Goal: Complete application form: Complete application form

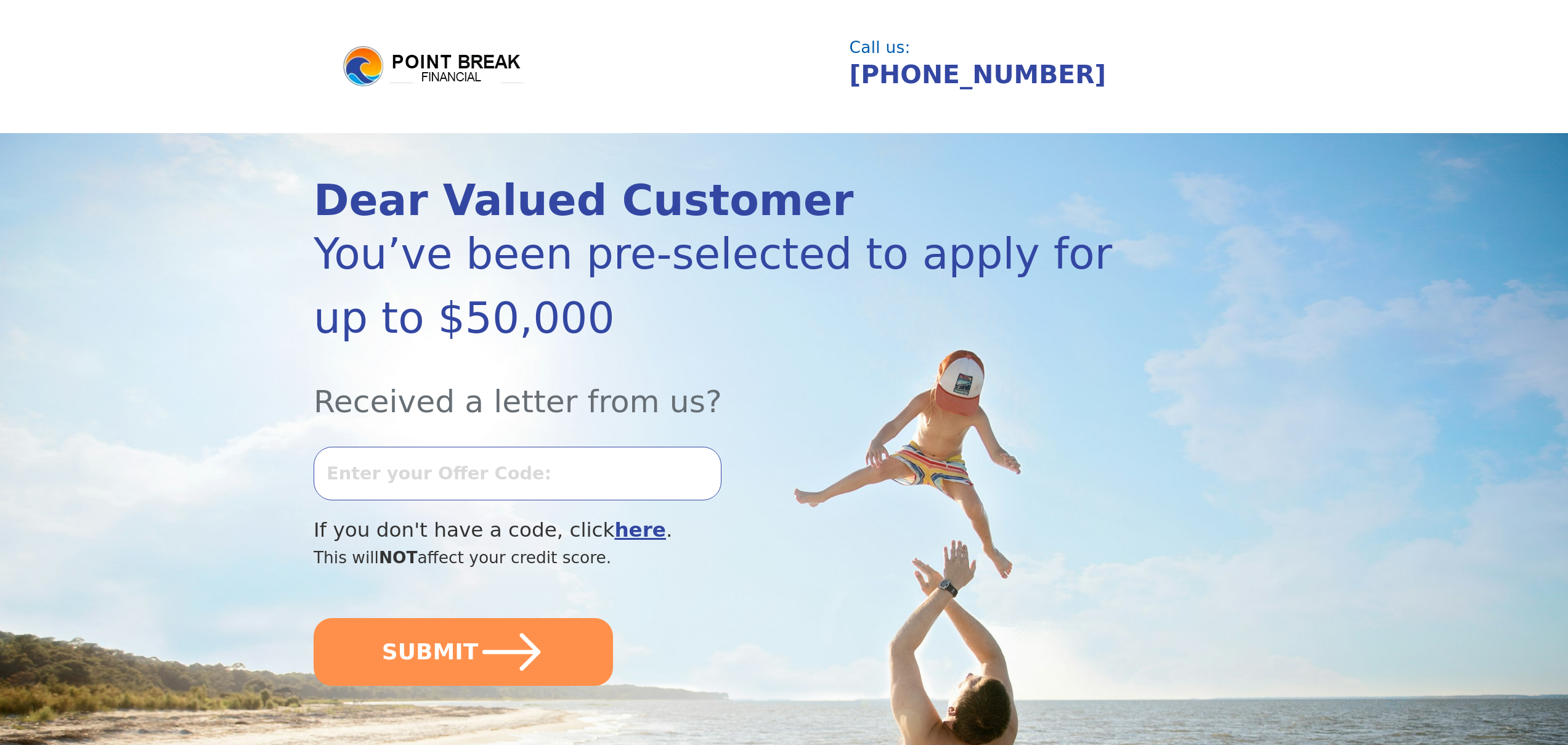
click at [428, 468] on input "text" at bounding box center [518, 473] width 408 height 53
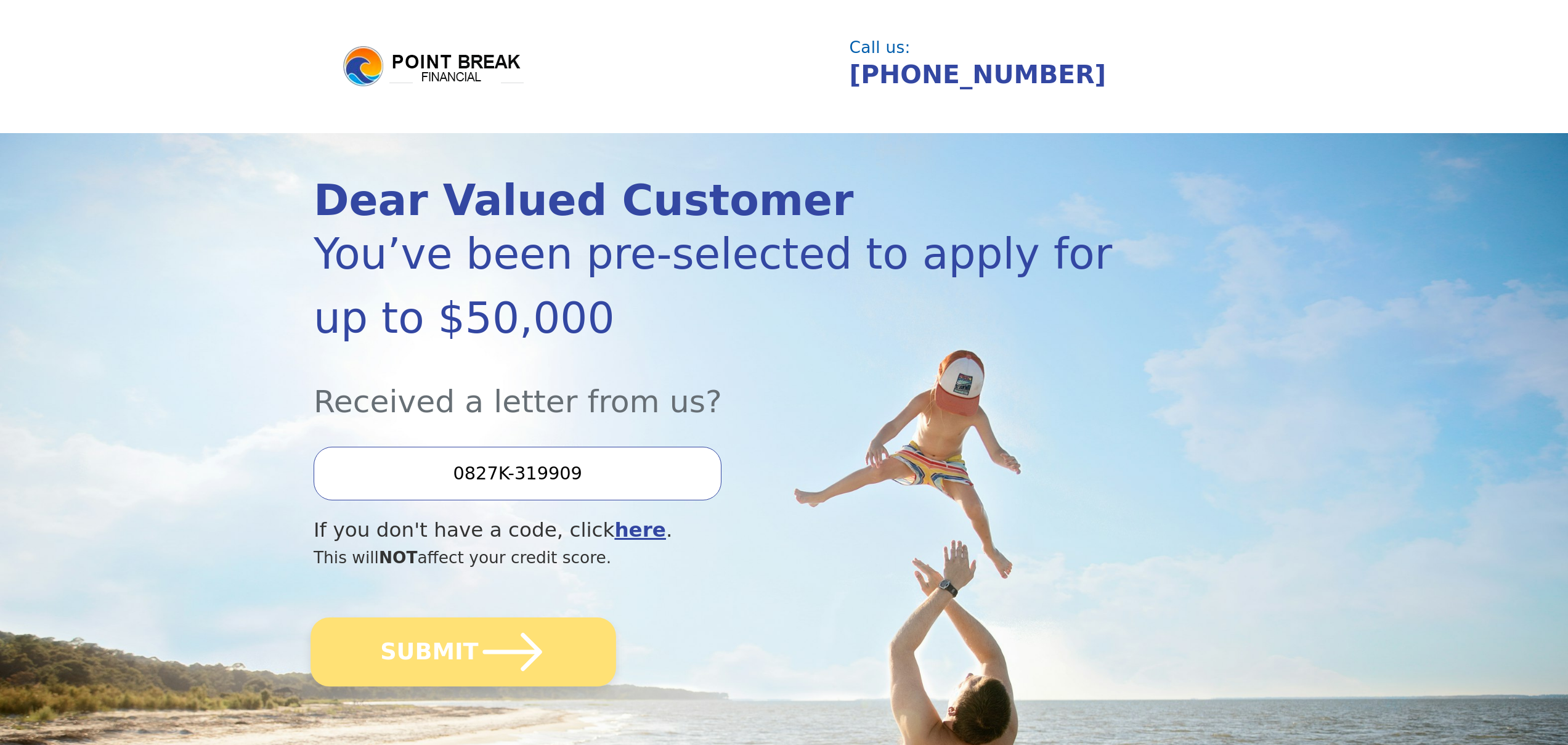
type input "0827K-319909"
click at [404, 636] on button "SUBMIT" at bounding box center [463, 652] width 305 height 69
click at [454, 666] on button "SUBMIT" at bounding box center [463, 652] width 305 height 69
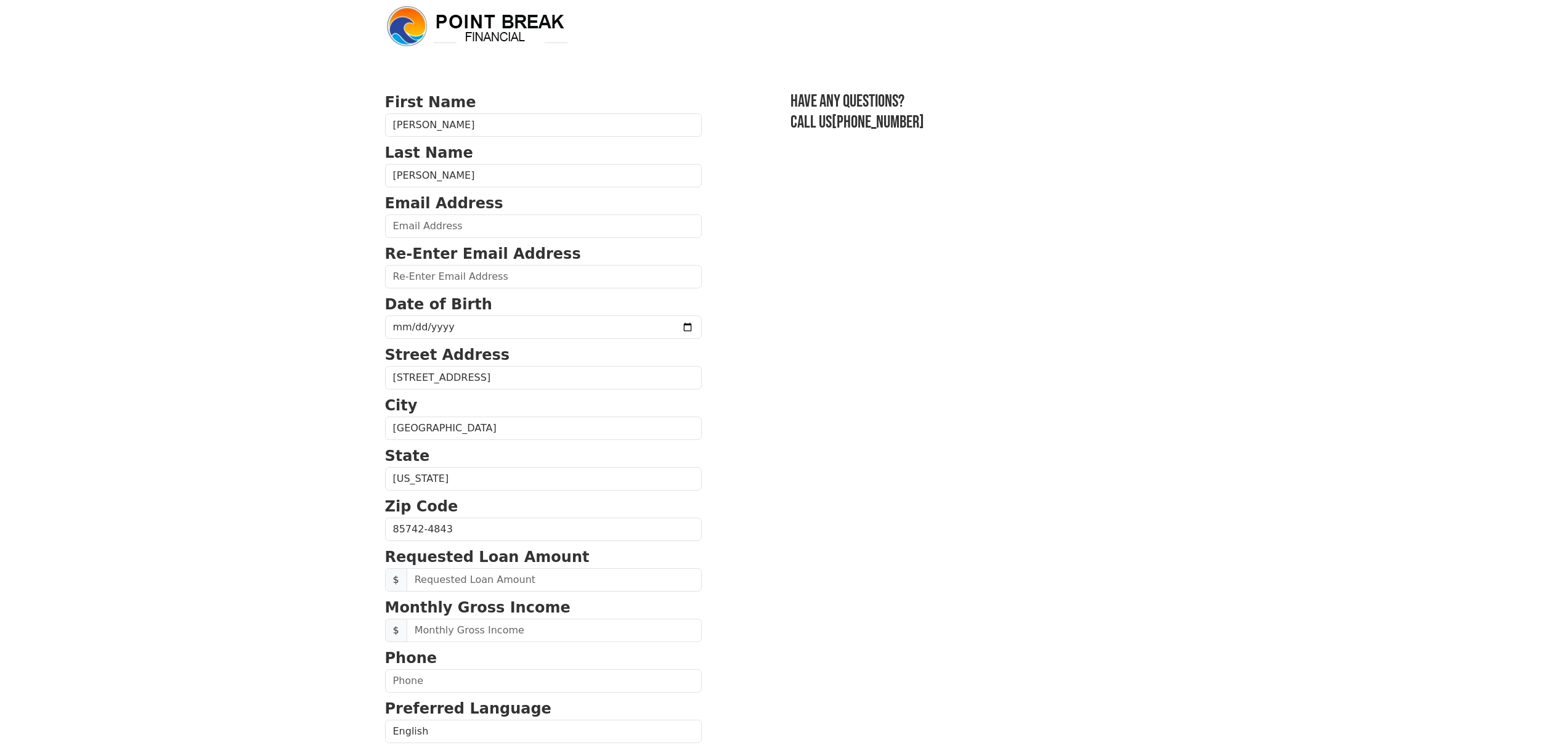
scroll to position [12, 0]
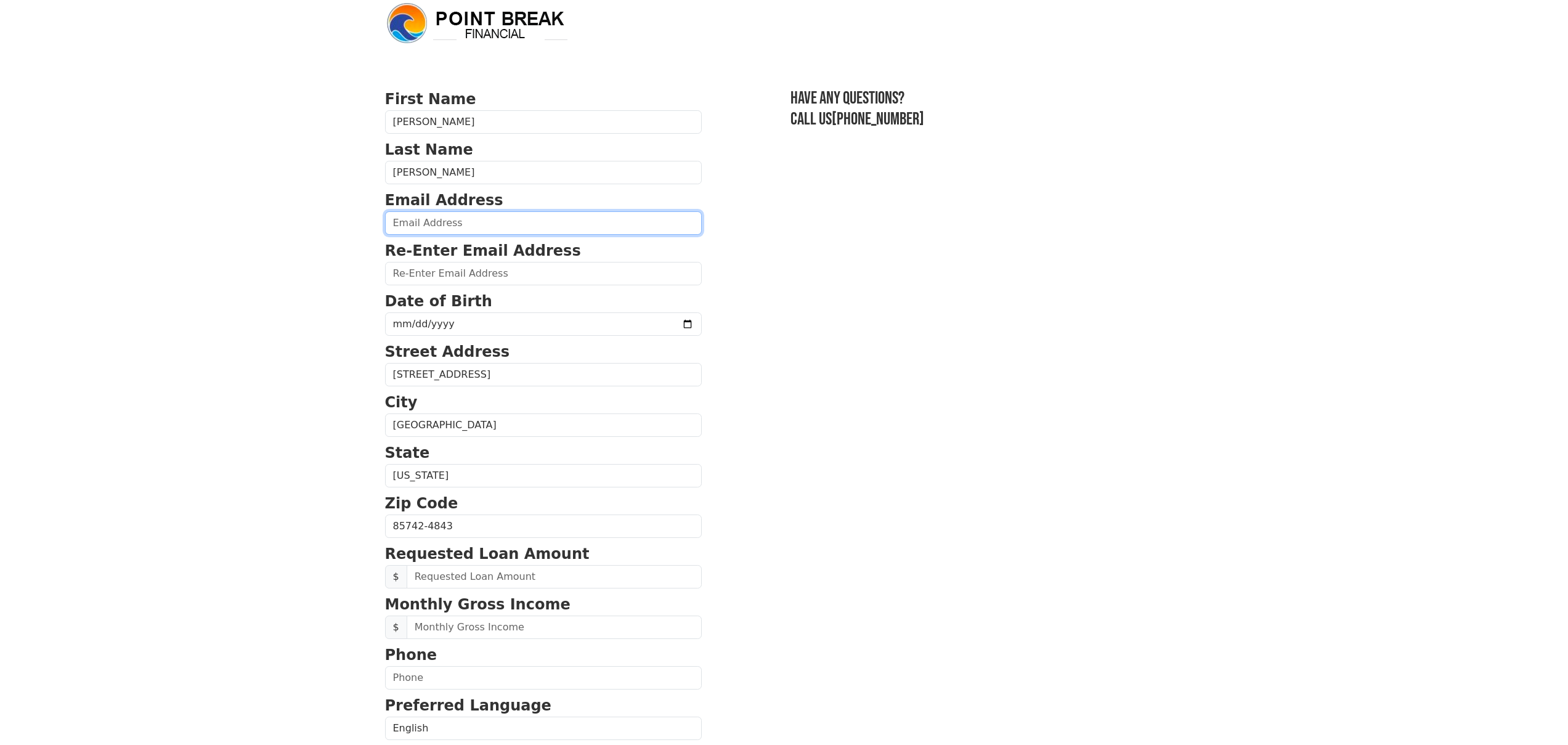
click at [467, 222] on input "email" at bounding box center [543, 223] width 317 height 23
type input "[EMAIL_ADDRESS][DOMAIN_NAME]"
type input "[PHONE_NUMBER]"
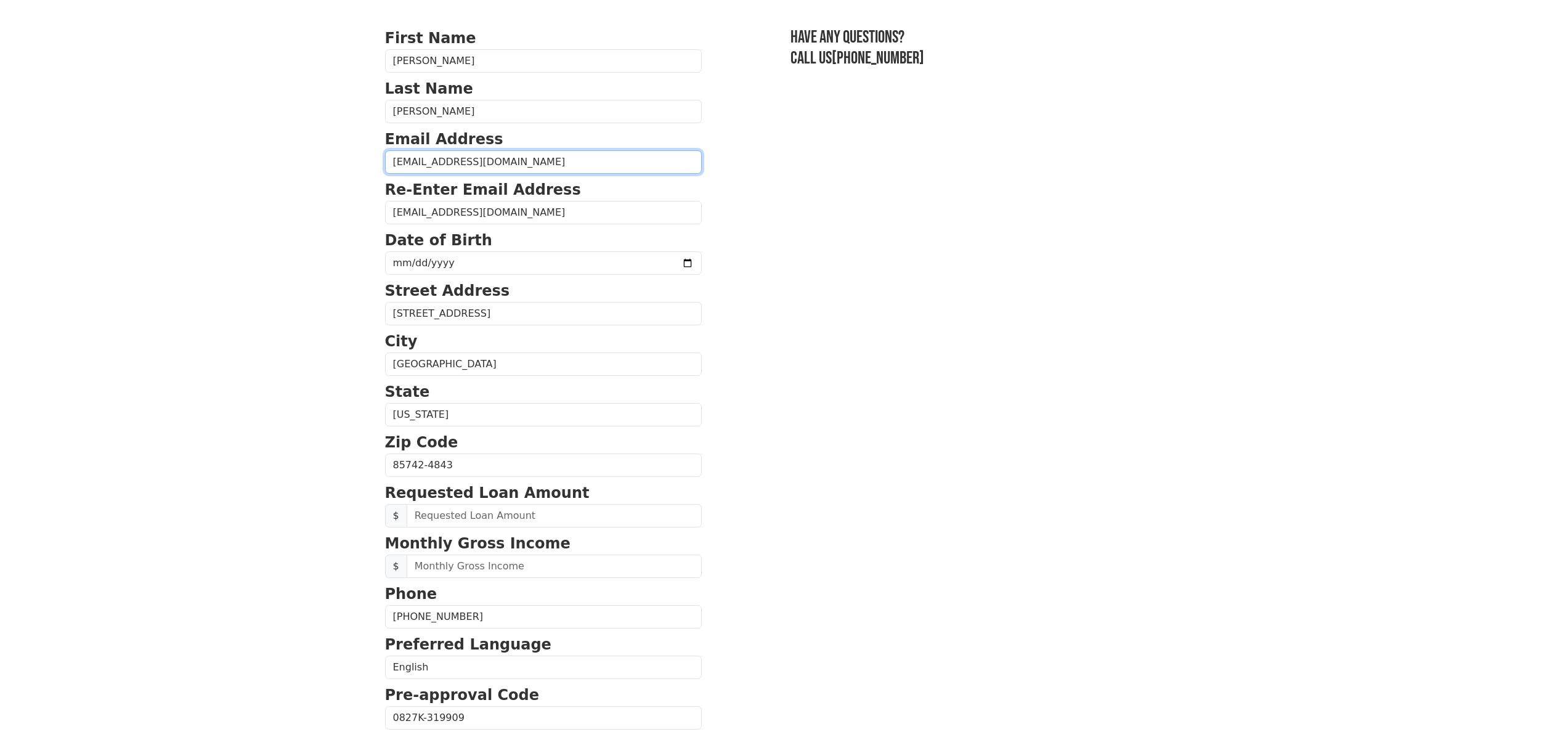
scroll to position [76, 0]
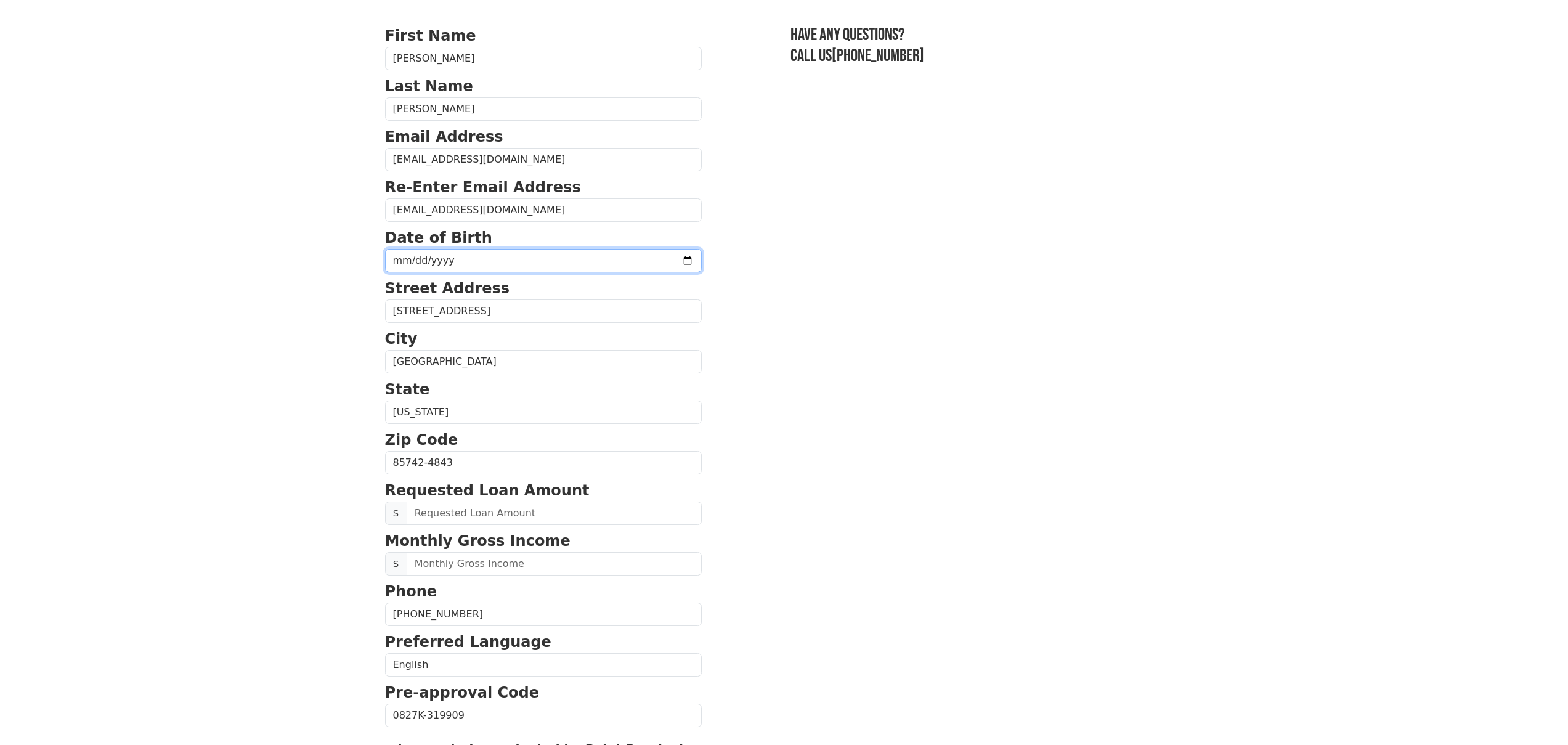
click at [400, 257] on input "date" at bounding box center [543, 260] width 317 height 23
type input "0009-05-31"
type input "[DATE]"
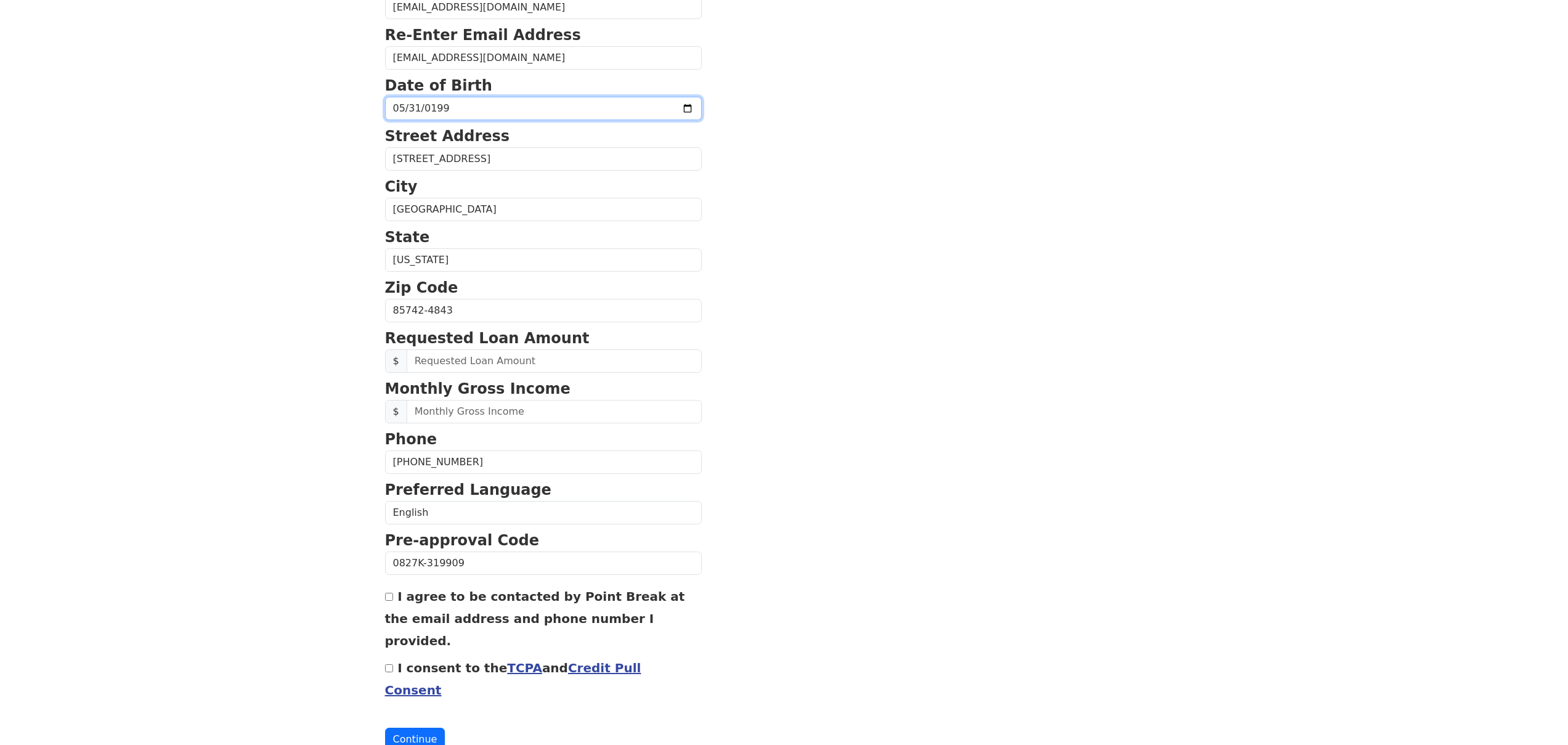
scroll to position [235, 0]
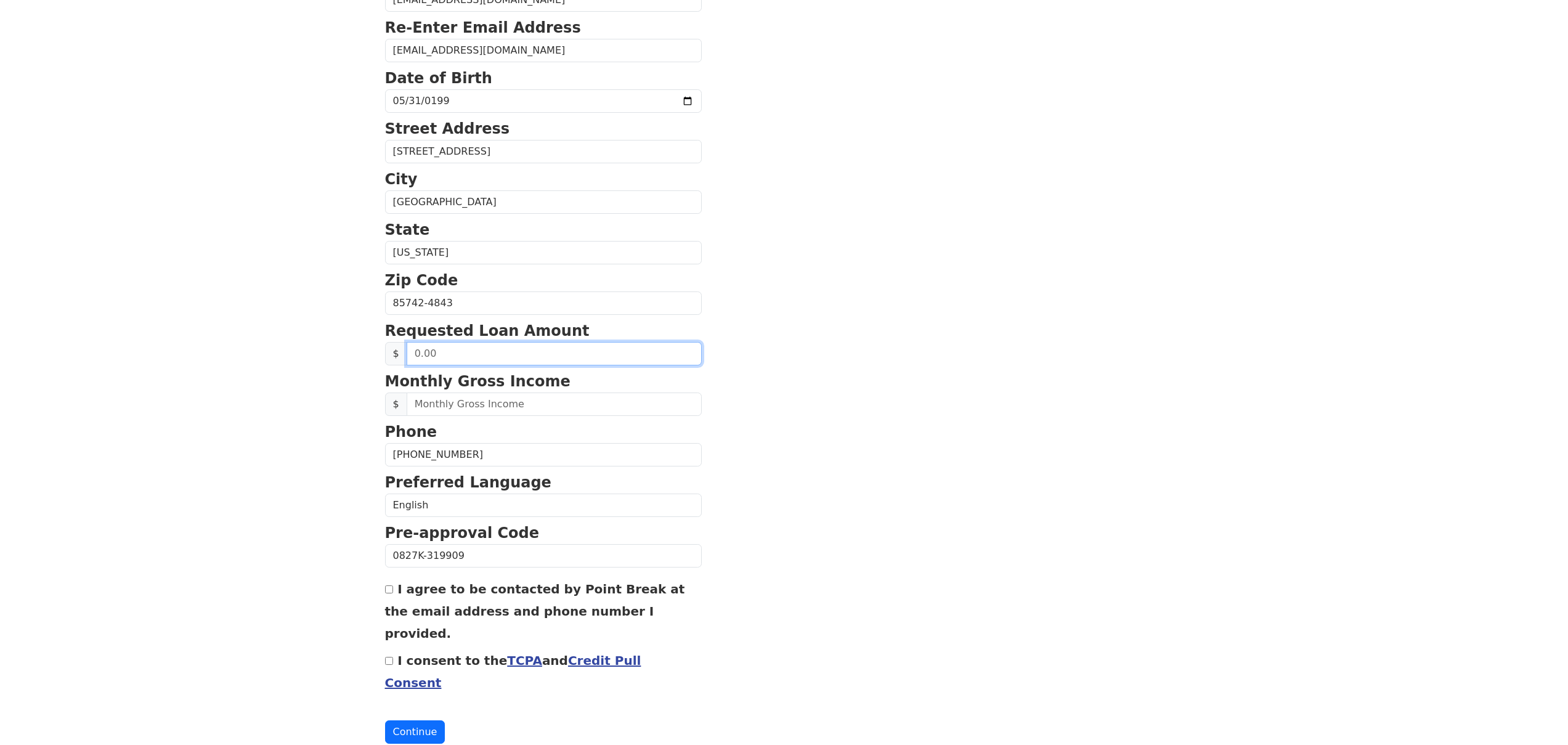
click at [462, 348] on input "text" at bounding box center [554, 353] width 295 height 23
type input "40,000.00"
type input "2.00"
type input "3.00"
click at [222, 501] on body "First Name [PERSON_NAME] Last Name [PERSON_NAME] Email Address [EMAIL_ADDRESS][…" at bounding box center [784, 137] width 1568 height 745
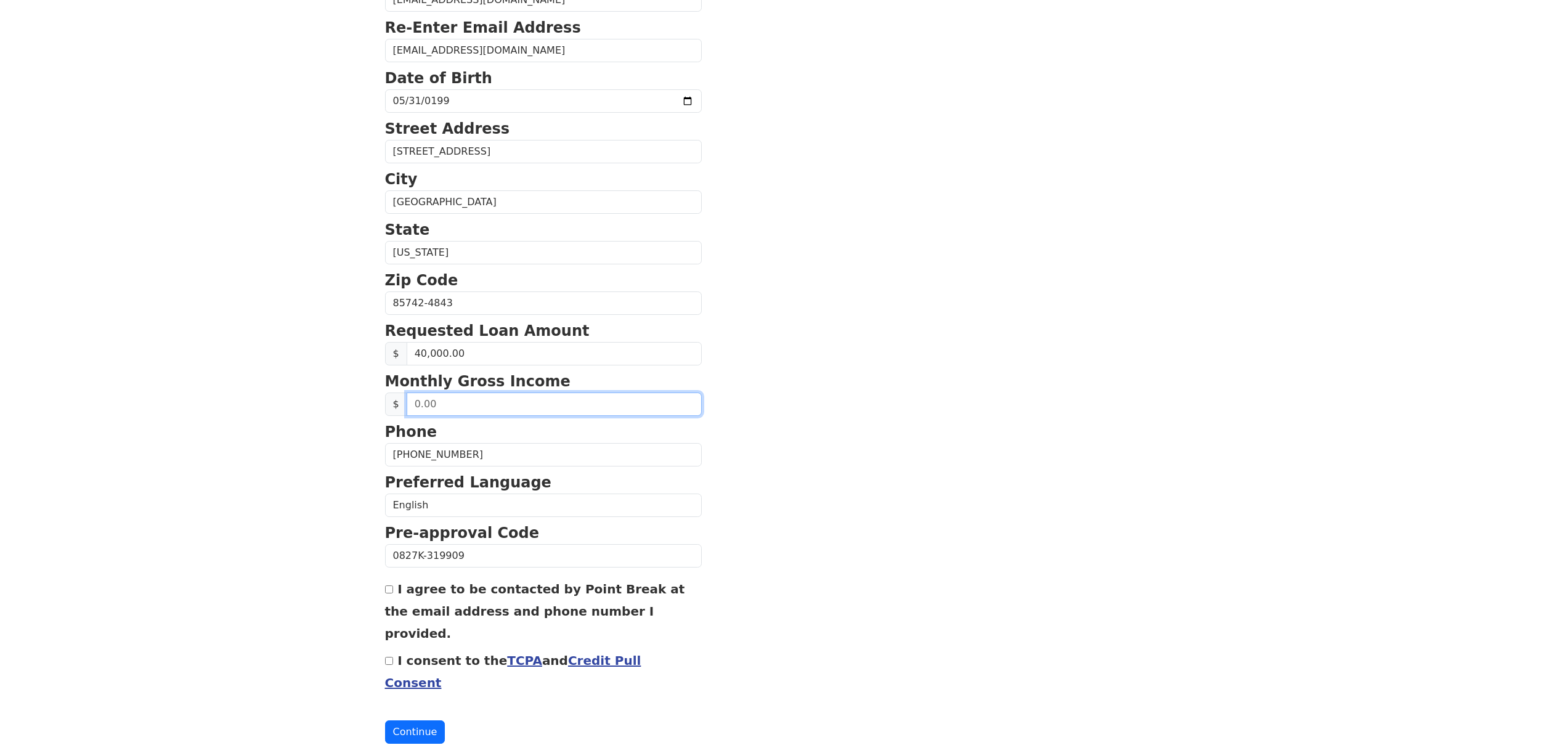
click at [446, 408] on input "text" at bounding box center [554, 404] width 295 height 23
type input "3,737.00"
click at [341, 468] on body "First Name [PERSON_NAME] Last Name [PERSON_NAME] Email Address [EMAIL_ADDRESS][…" at bounding box center [784, 137] width 1568 height 745
click at [386, 590] on input "I agree to be contacted by Point Break at the email address and phone number I …" at bounding box center [389, 589] width 8 height 8
checkbox input "true"
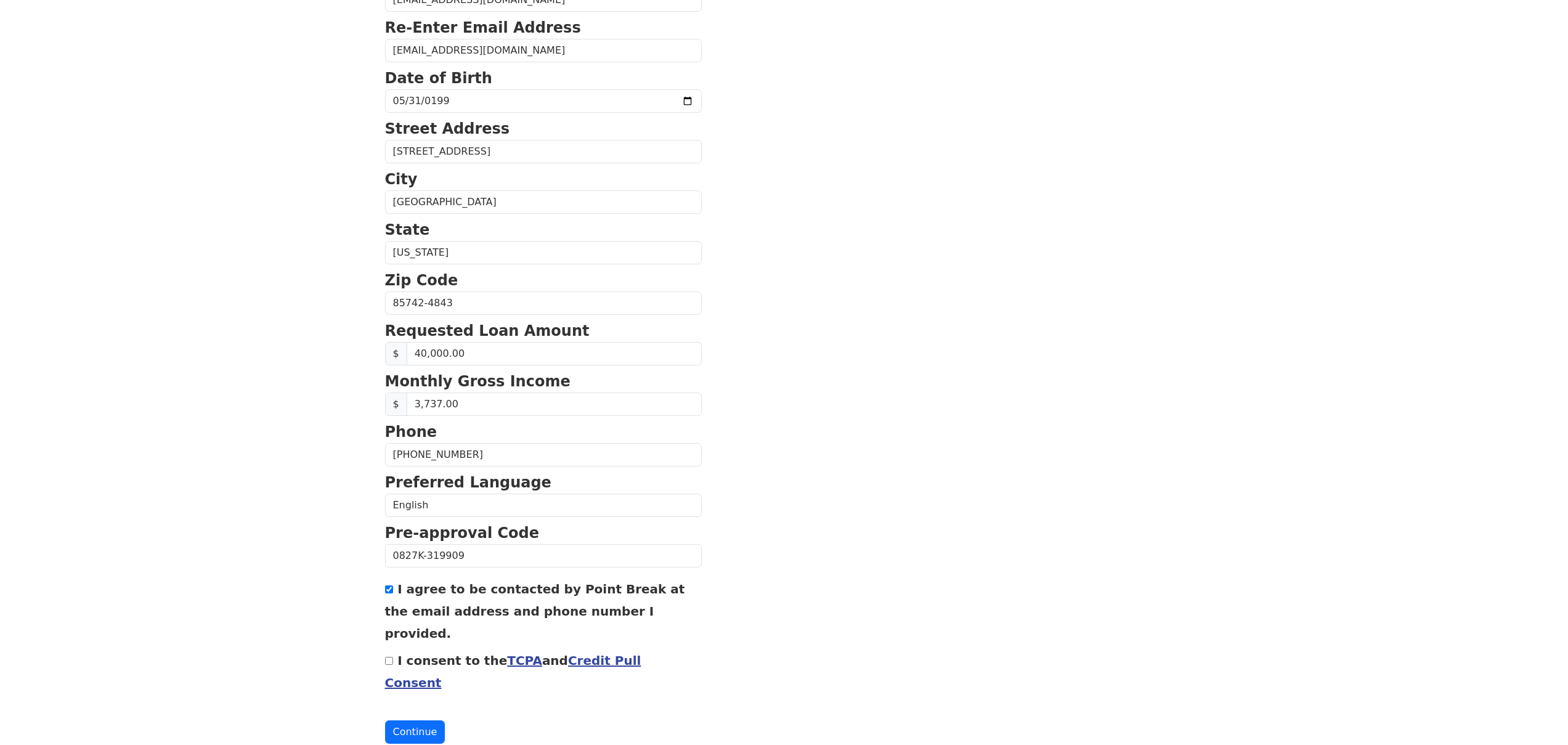
click at [392, 649] on div "I consent to the TCPA and Credit Pull Consent" at bounding box center [543, 671] width 317 height 45
click at [395, 649] on div "I consent to the TCPA and Credit Pull Consent" at bounding box center [543, 671] width 317 height 45
click at [385, 657] on input "I consent to the TCPA and Credit Pull Consent" at bounding box center [389, 661] width 8 height 8
checkbox input "true"
click at [395, 721] on button "Continue" at bounding box center [415, 732] width 60 height 23
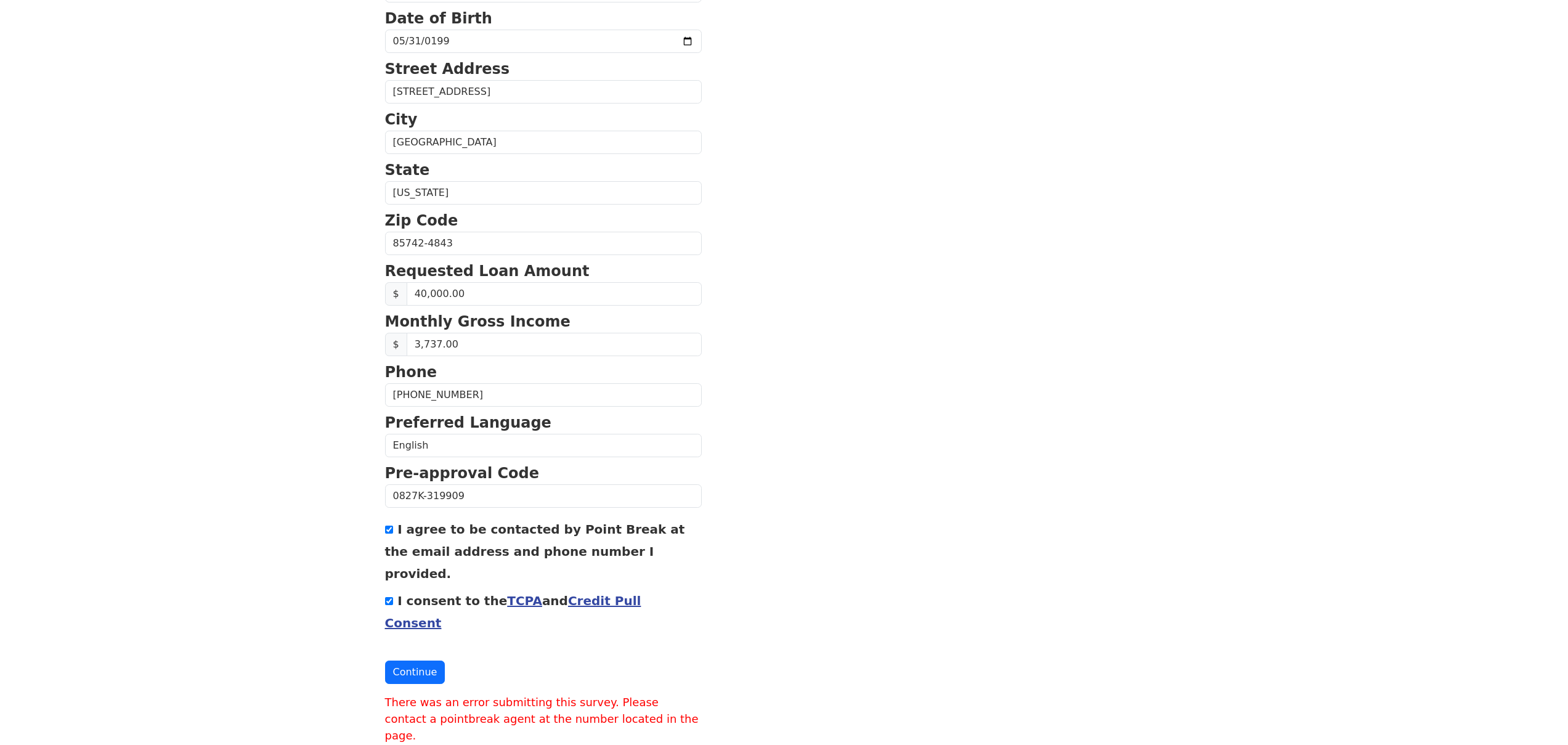
scroll to position [298, 0]
